Goal: Task Accomplishment & Management: Manage account settings

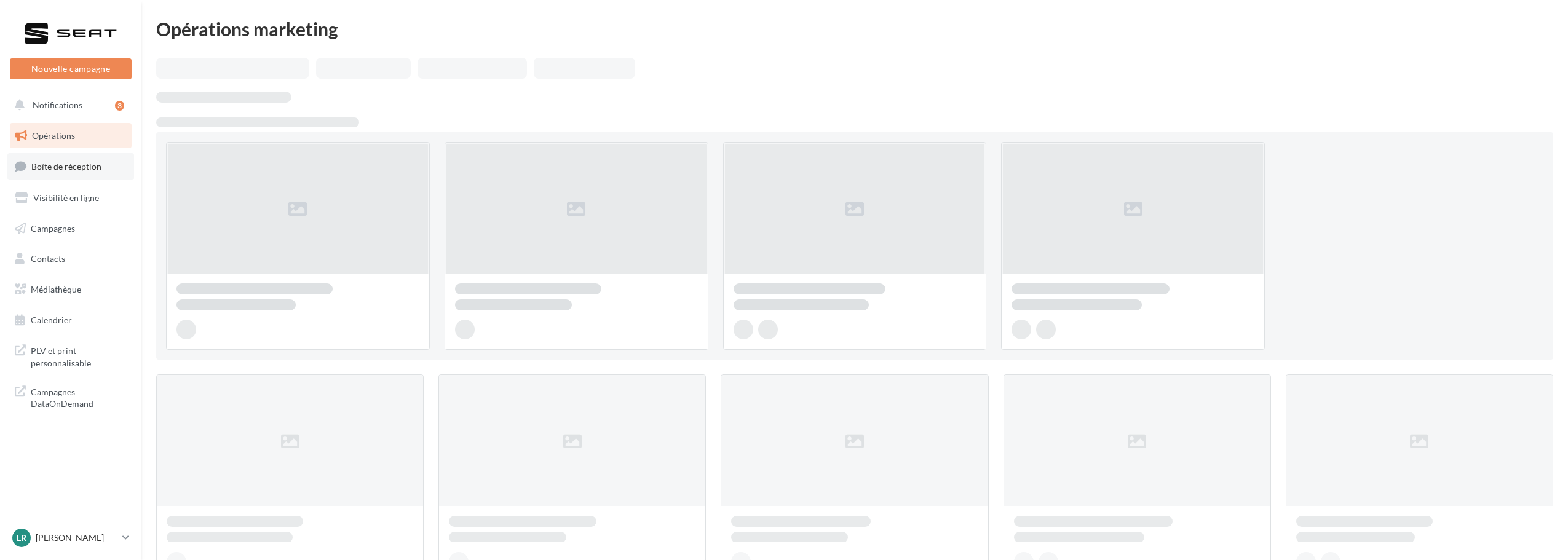
click at [52, 170] on span "Boîte de réception" at bounding box center [66, 166] width 70 height 11
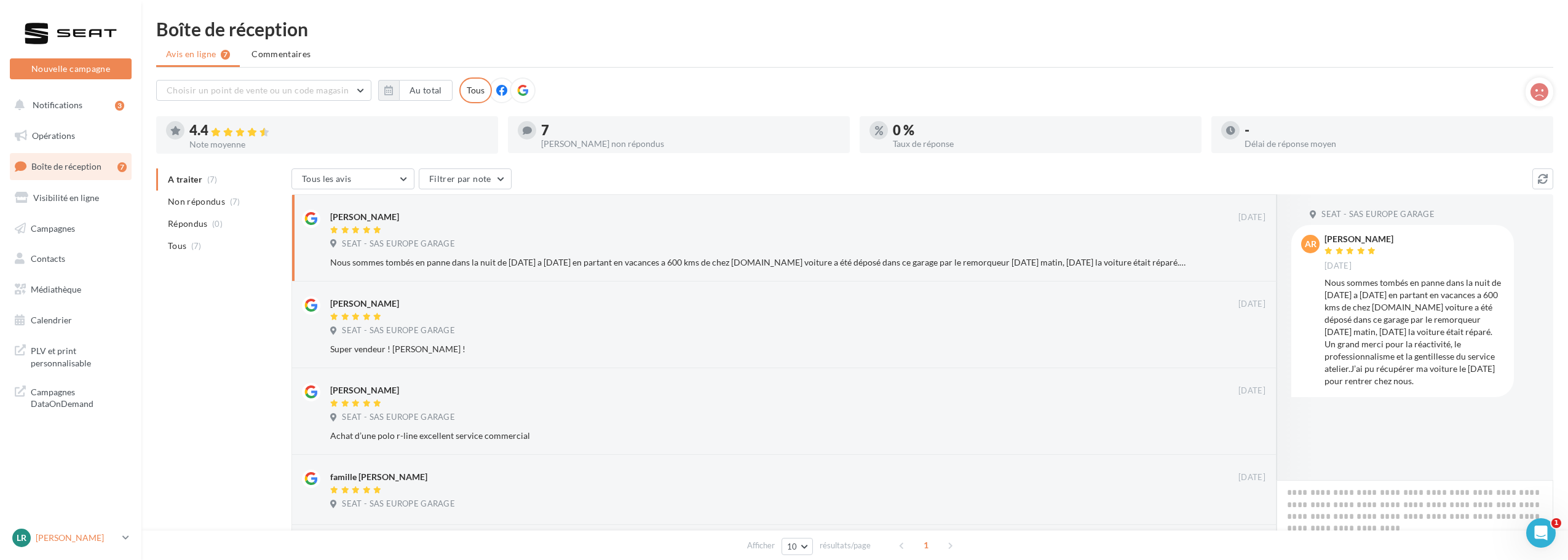
click at [74, 534] on p "[PERSON_NAME]" at bounding box center [76, 537] width 82 height 12
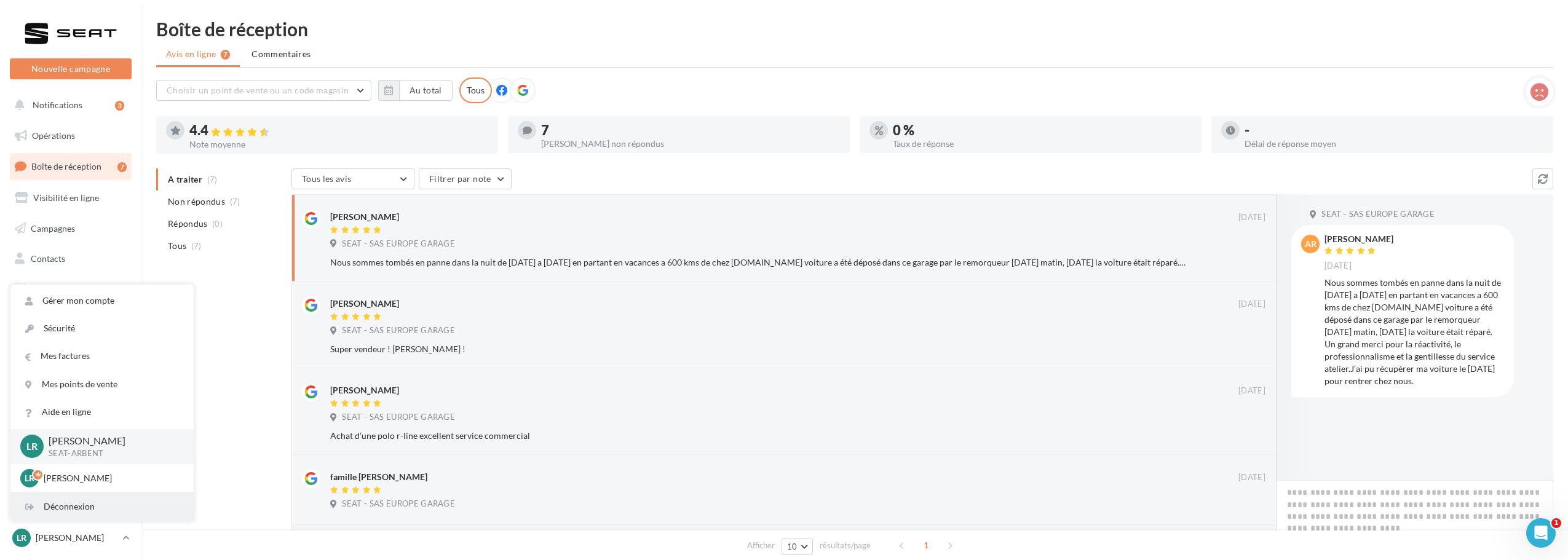
click at [87, 503] on div "Déconnexion" at bounding box center [102, 507] width 183 height 28
